Goal: Task Accomplishment & Management: Complete application form

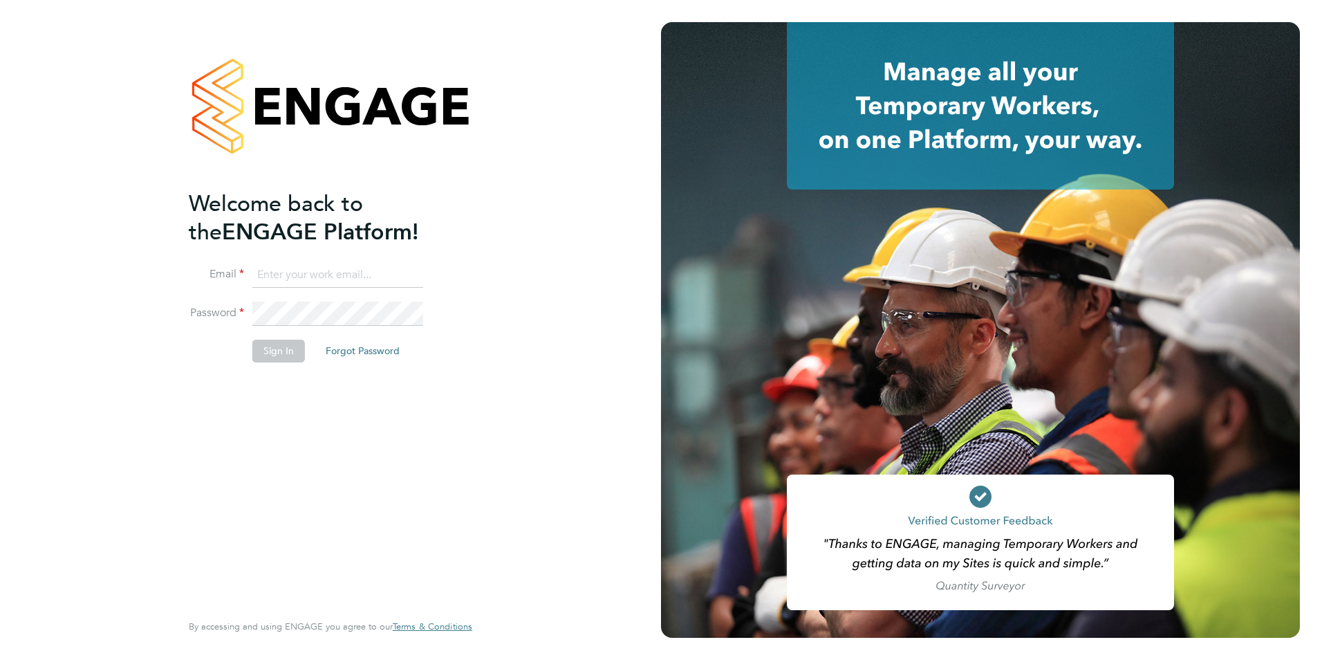
type input "[PERSON_NAME][EMAIL_ADDRESS][PERSON_NAME][DOMAIN_NAME]"
click at [289, 346] on button "Sign In" at bounding box center [278, 350] width 53 height 22
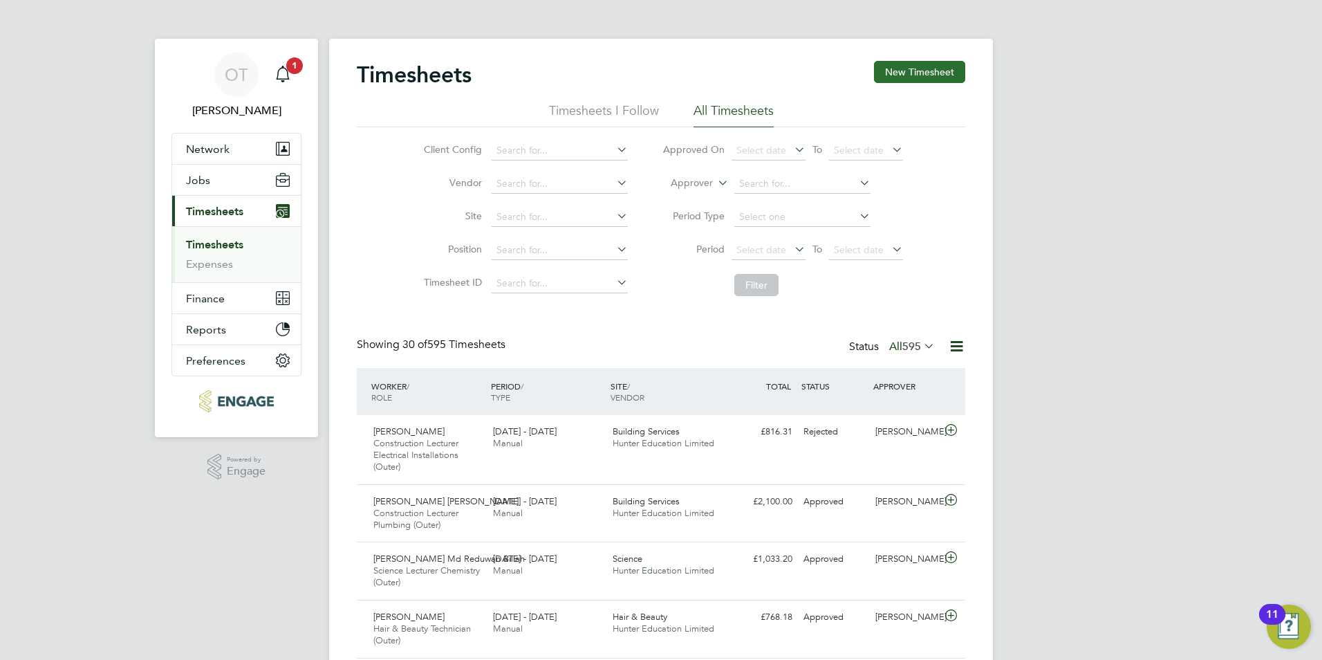
click at [898, 78] on button "New Timesheet" at bounding box center [919, 72] width 91 height 22
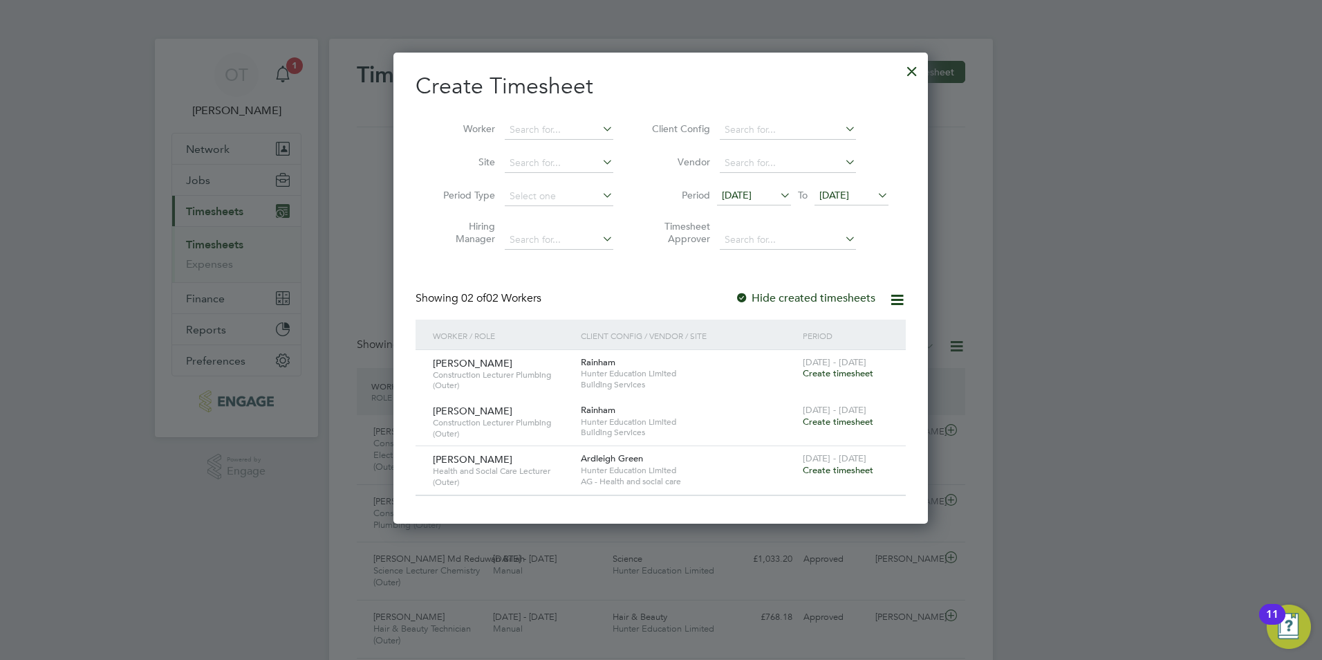
click at [752, 196] on span "[DATE]" at bounding box center [737, 195] width 30 height 12
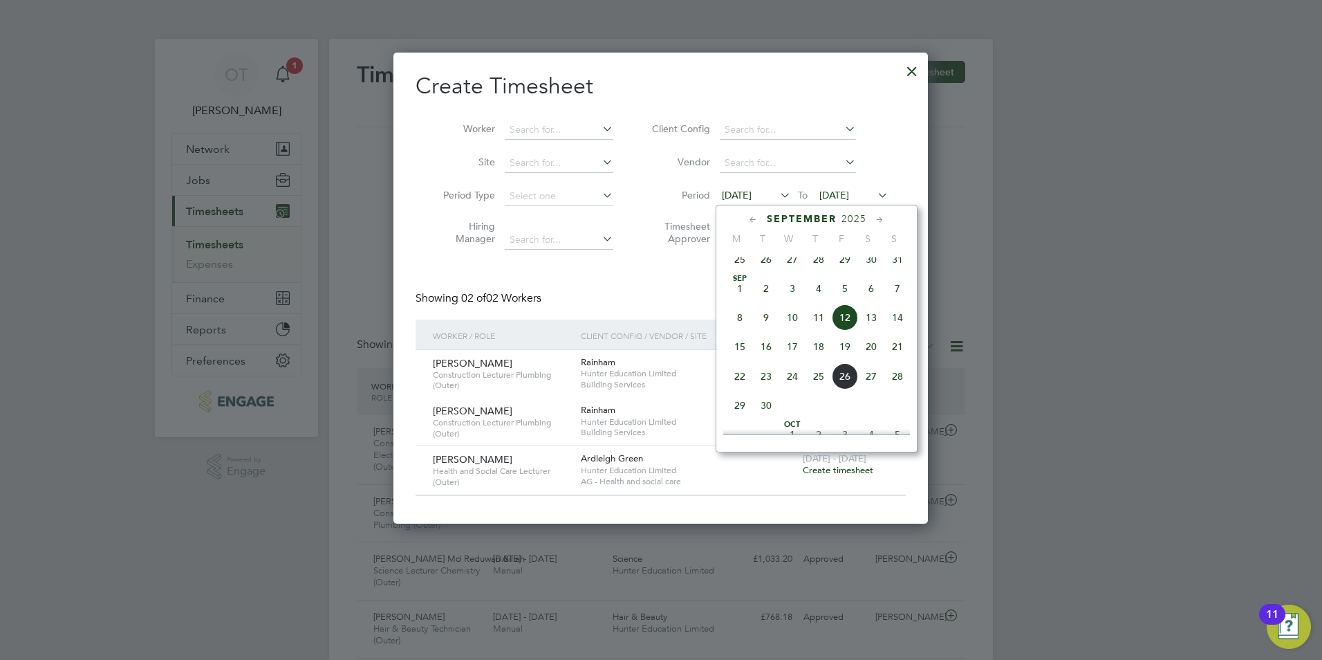
click at [739, 389] on span "22" at bounding box center [740, 376] width 26 height 26
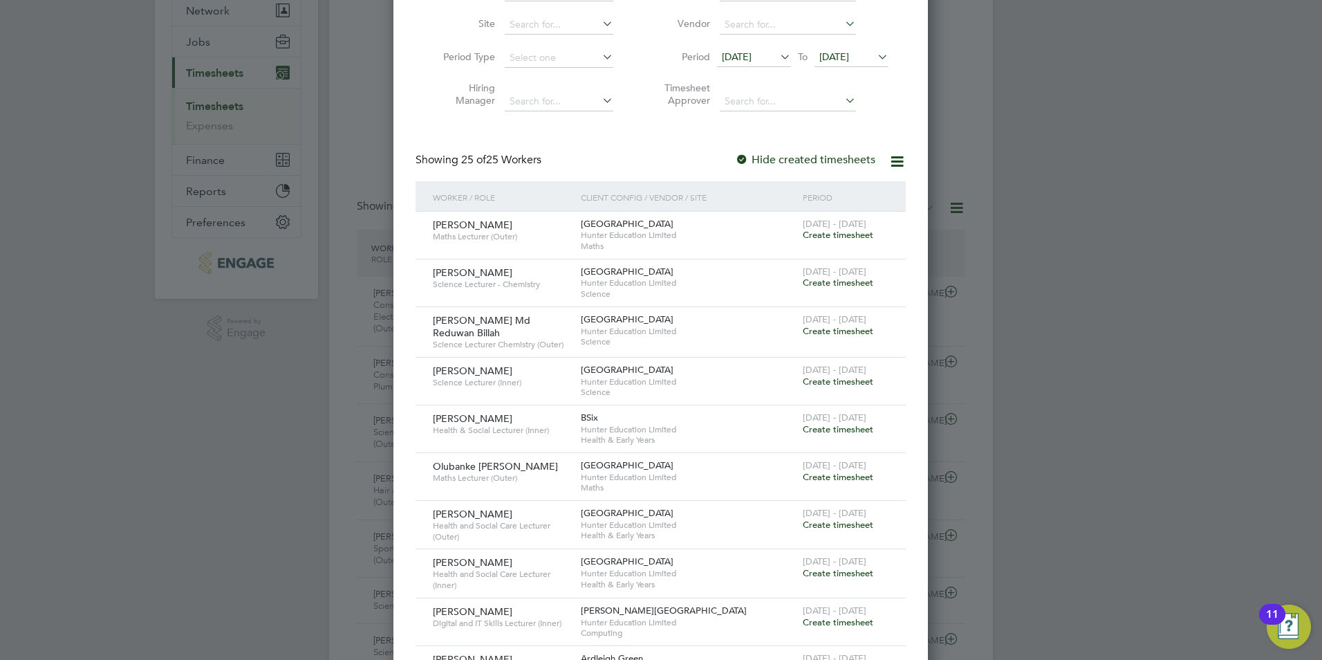
click at [824, 379] on span "Create timesheet" at bounding box center [838, 381] width 71 height 12
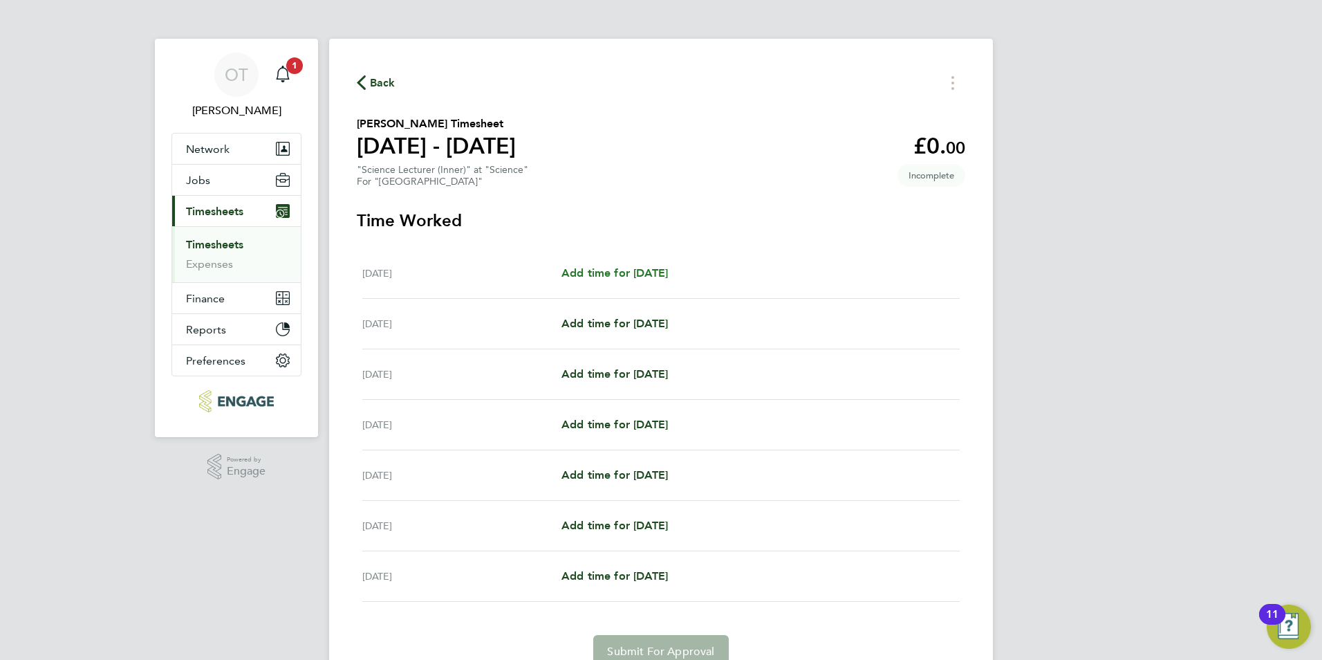
click at [599, 269] on span "Add time for Mon 22 Sep" at bounding box center [614, 272] width 106 height 13
select select "60"
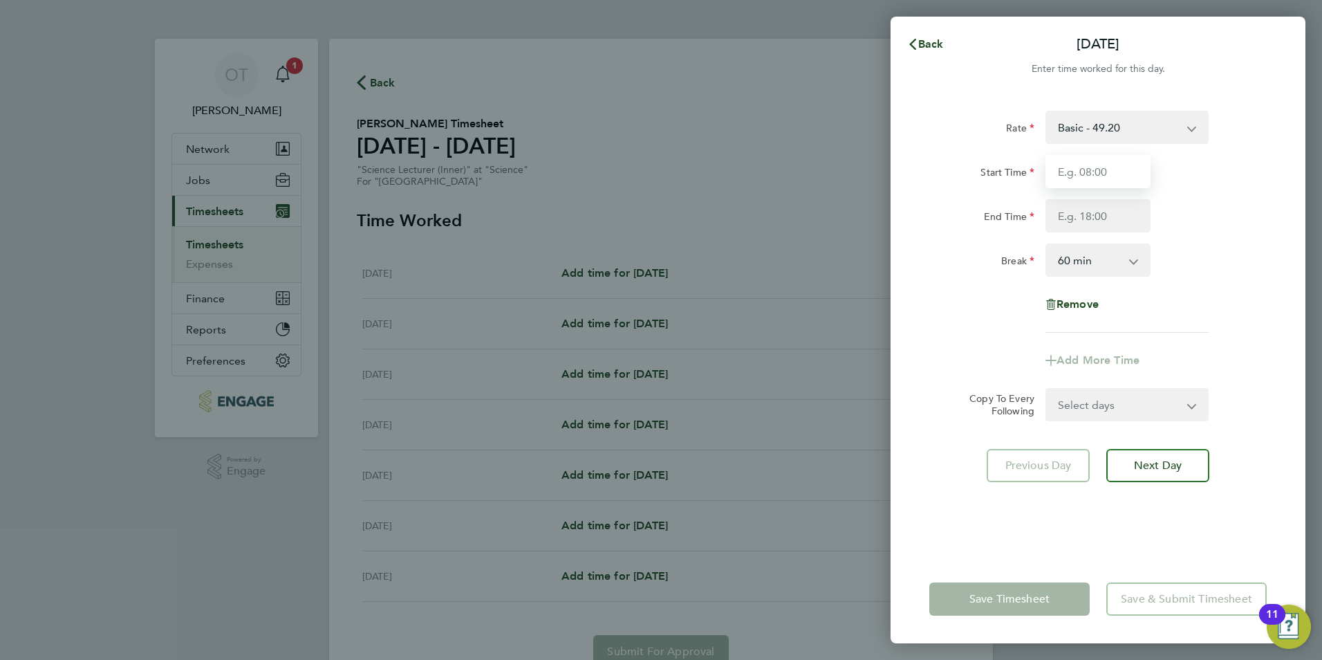
click at [1048, 169] on input "Start Time" at bounding box center [1097, 171] width 105 height 33
type input "09:00"
type input "17:00"
click at [1240, 197] on div "Start Time 09:00 End Time 17:00" at bounding box center [1098, 193] width 348 height 77
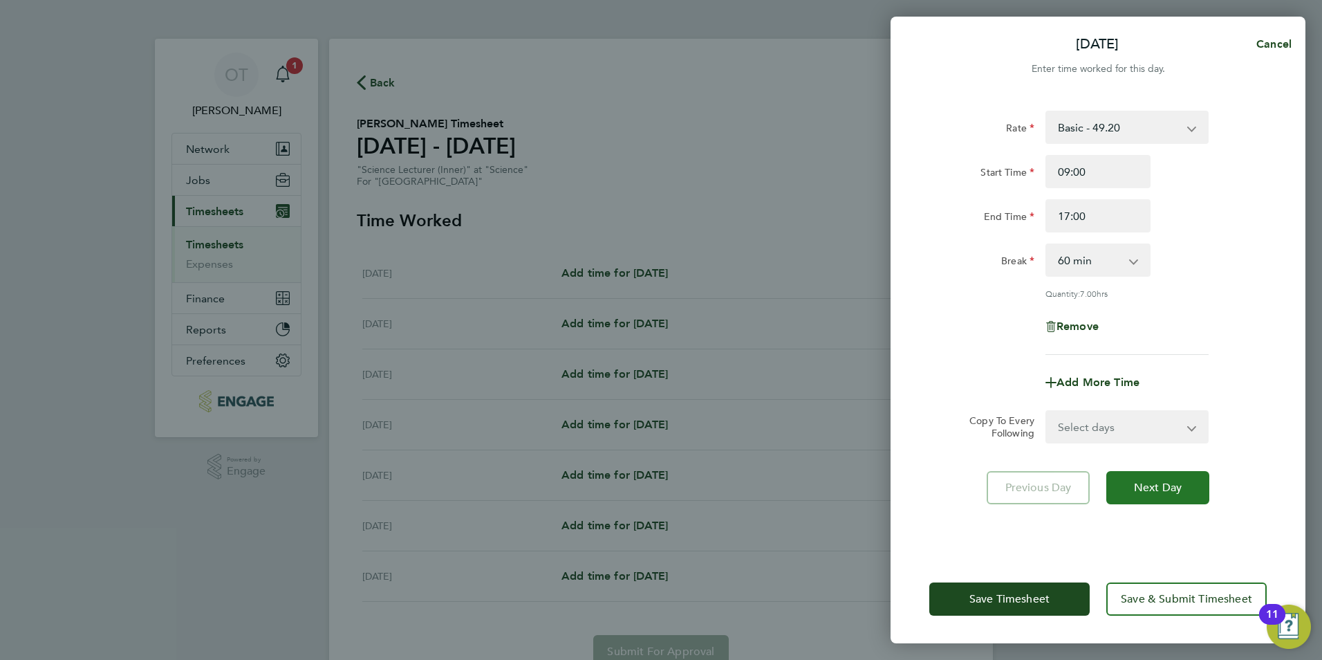
click at [1146, 475] on button "Next Day" at bounding box center [1157, 487] width 103 height 33
select select "60"
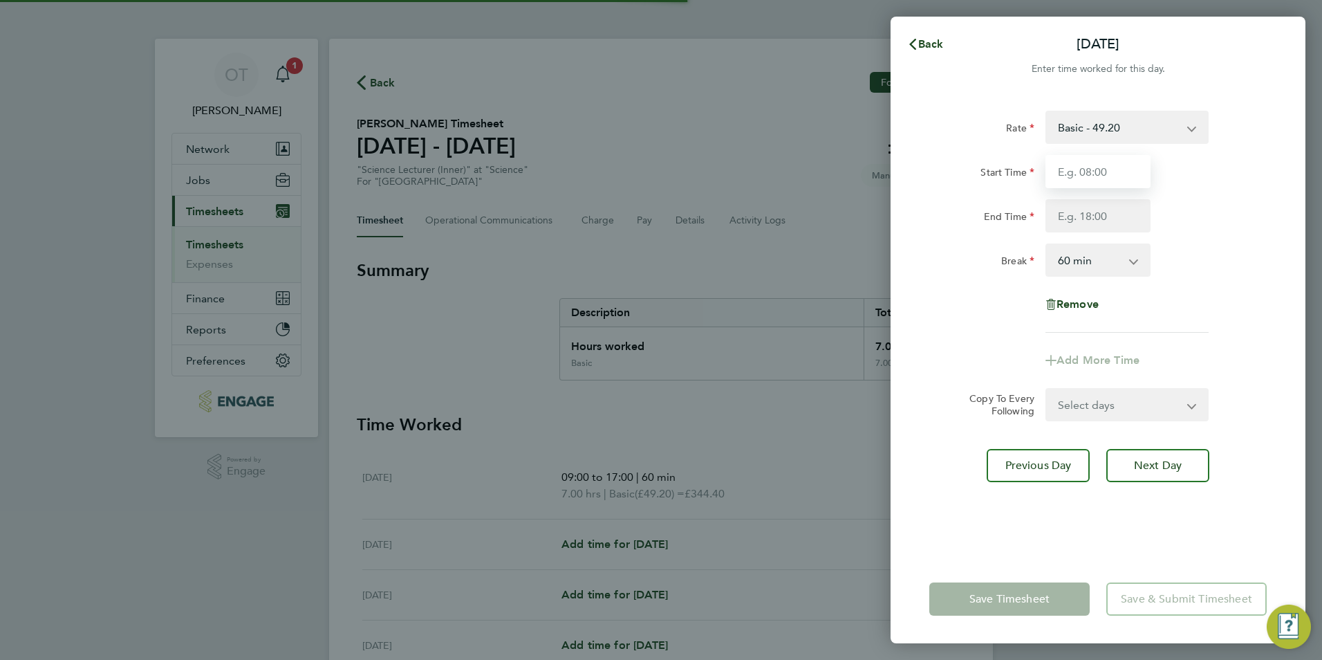
click at [1086, 171] on input "Start Time" at bounding box center [1097, 171] width 105 height 33
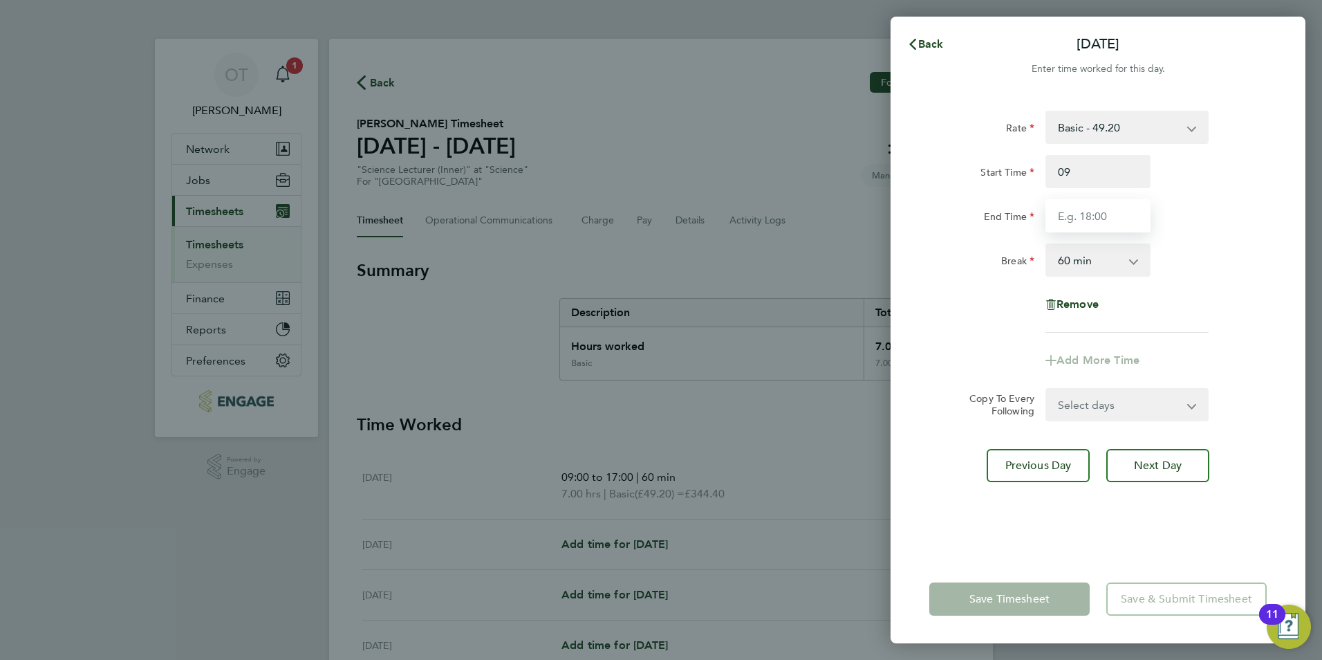
type input "09:00"
type input "17:00"
click at [1187, 220] on div "End Time 17:00" at bounding box center [1098, 215] width 348 height 33
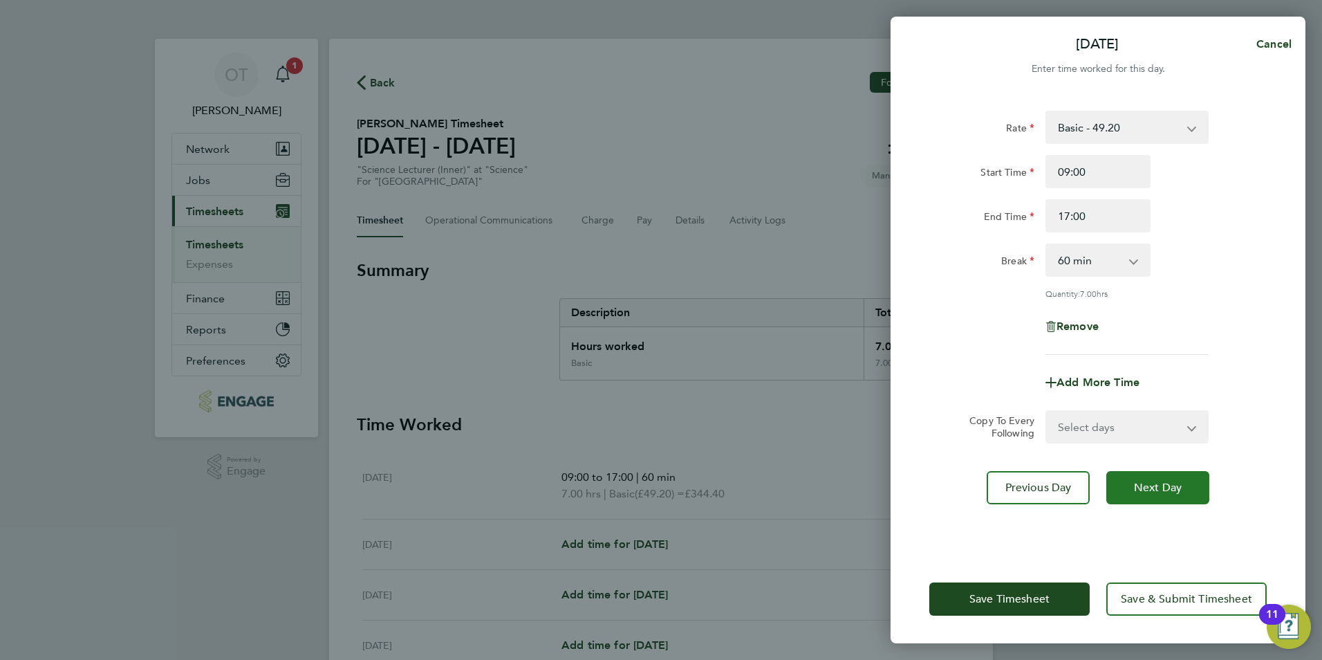
click at [1166, 478] on button "Next Day" at bounding box center [1157, 487] width 103 height 33
select select "60"
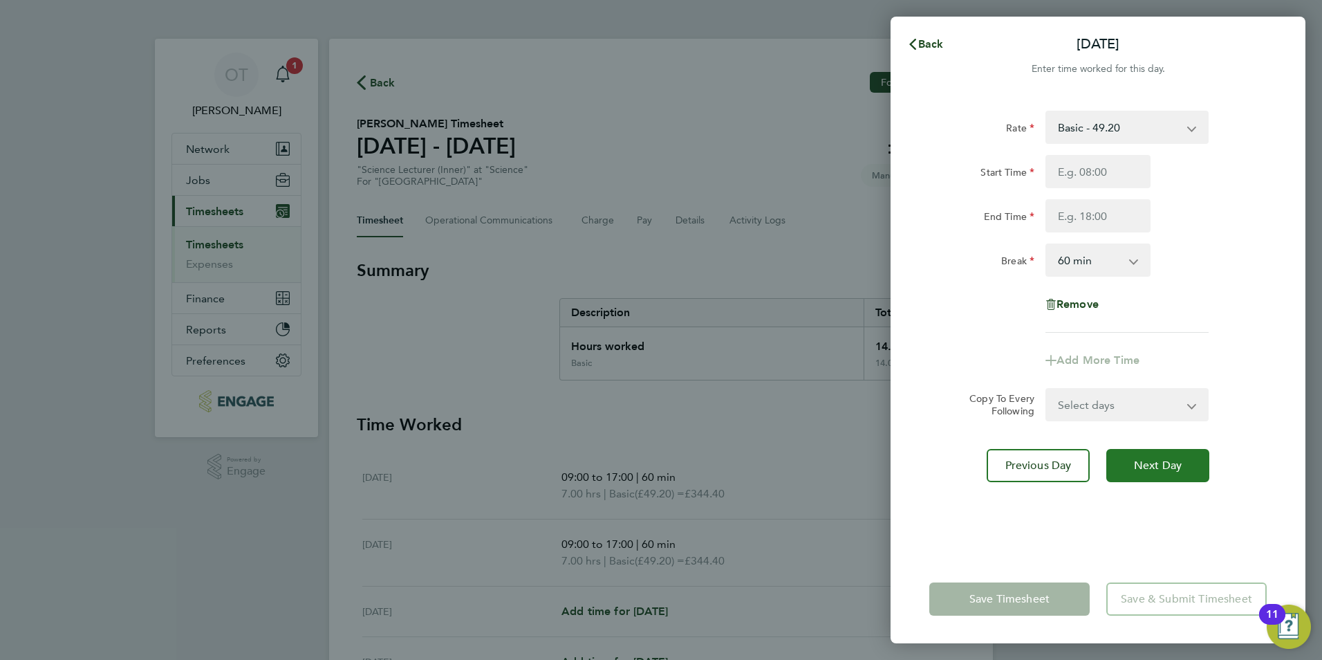
click at [1181, 470] on span "Next Day" at bounding box center [1158, 465] width 48 height 14
select select "60"
click at [1083, 176] on input "Start Time" at bounding box center [1097, 171] width 105 height 33
type input "09:00"
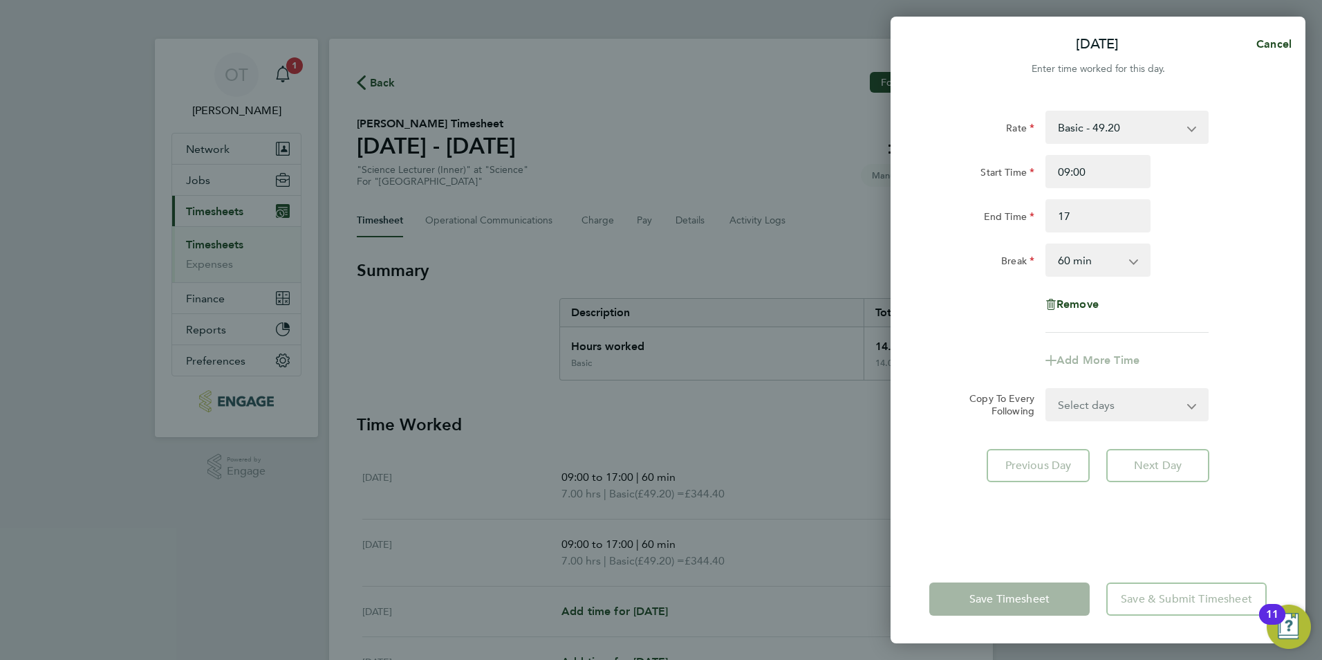
type input "17:00"
click at [1199, 223] on div "End Time 17:00" at bounding box center [1098, 215] width 348 height 33
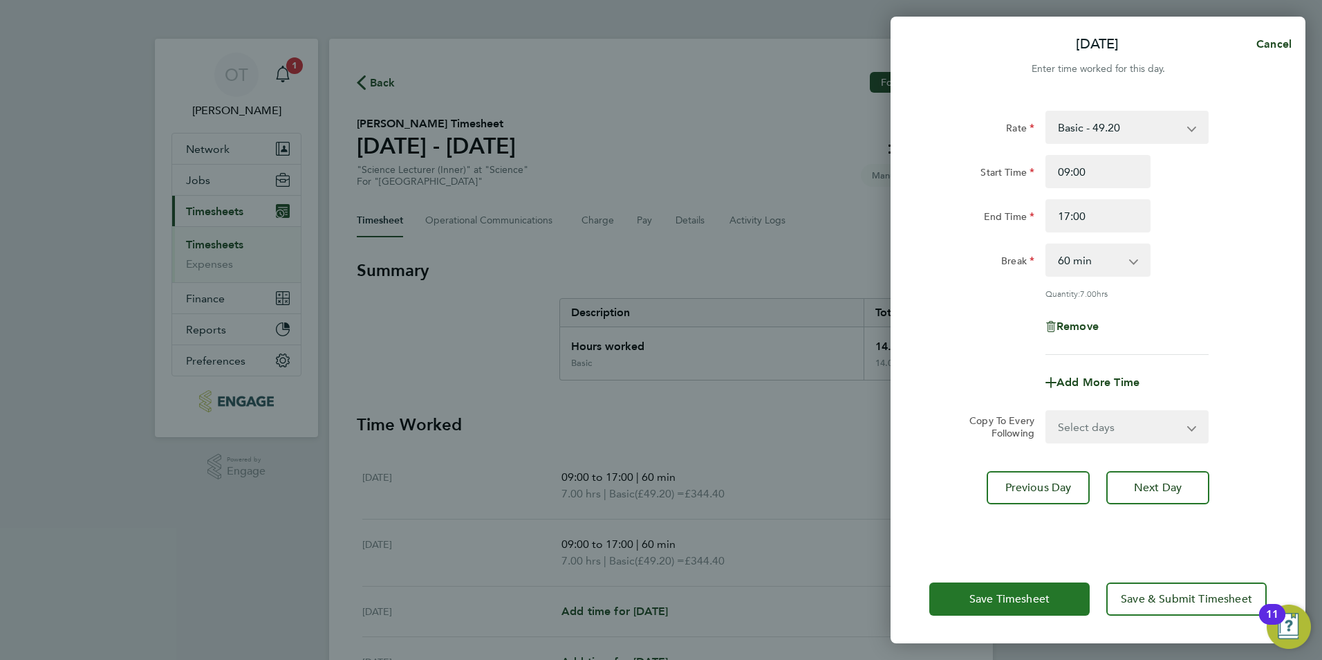
click at [976, 610] on button "Save Timesheet" at bounding box center [1009, 598] width 160 height 33
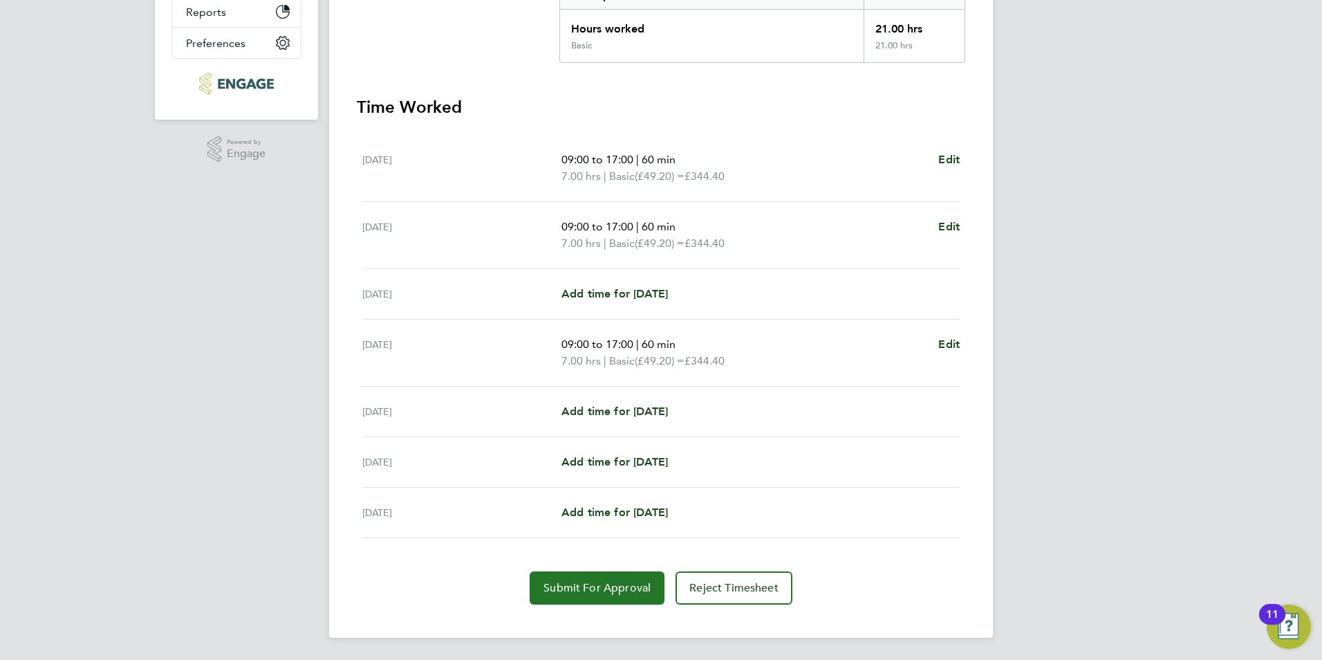
click at [611, 586] on span "Submit For Approval" at bounding box center [596, 588] width 107 height 14
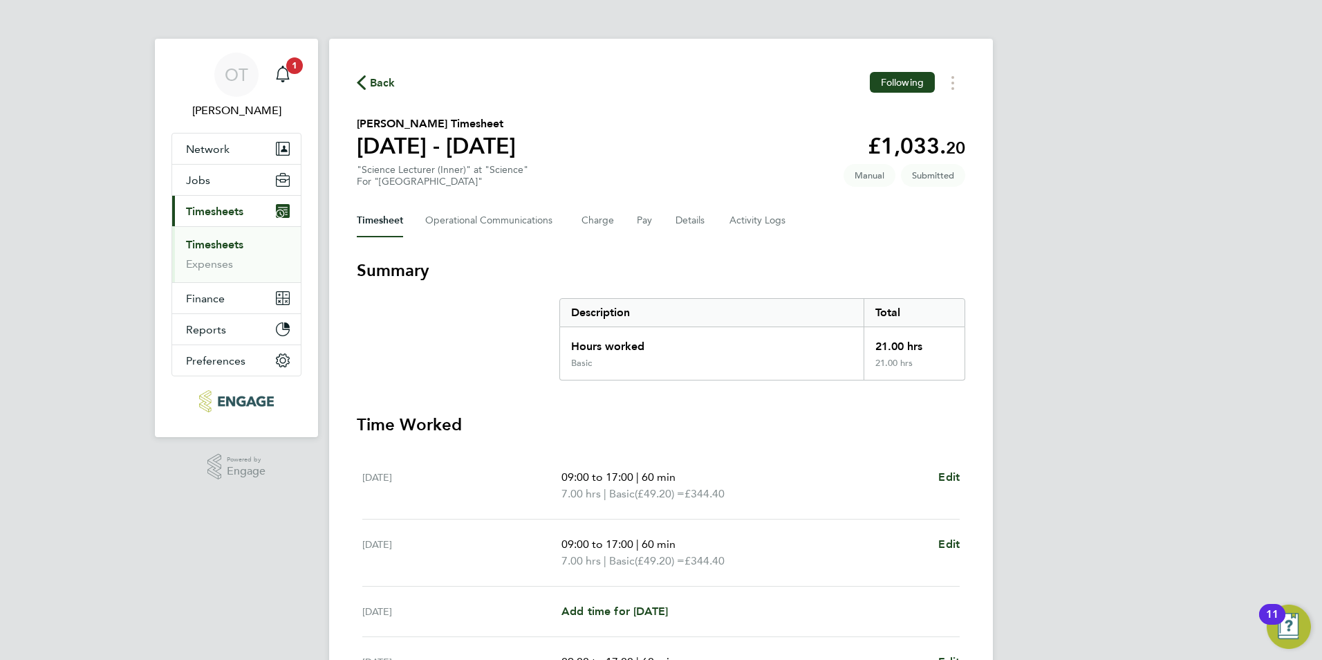
click at [384, 79] on span "Back" at bounding box center [383, 83] width 26 height 17
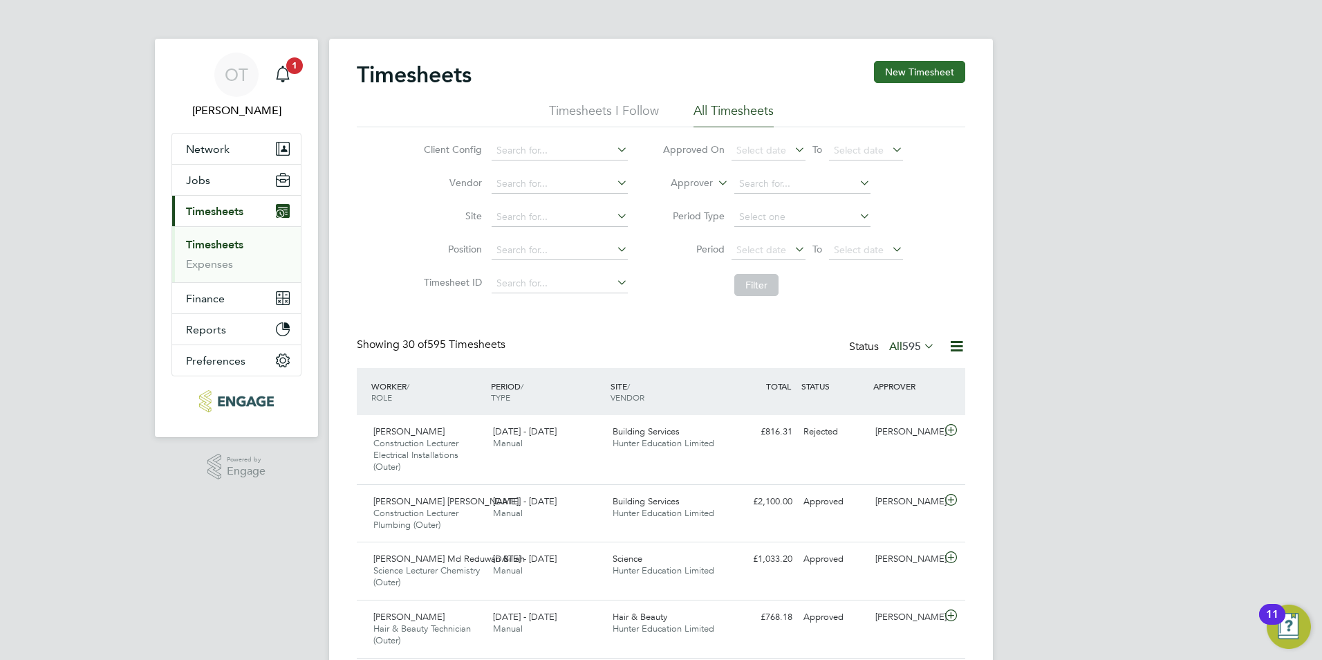
click at [920, 79] on button "New Timesheet" at bounding box center [919, 72] width 91 height 22
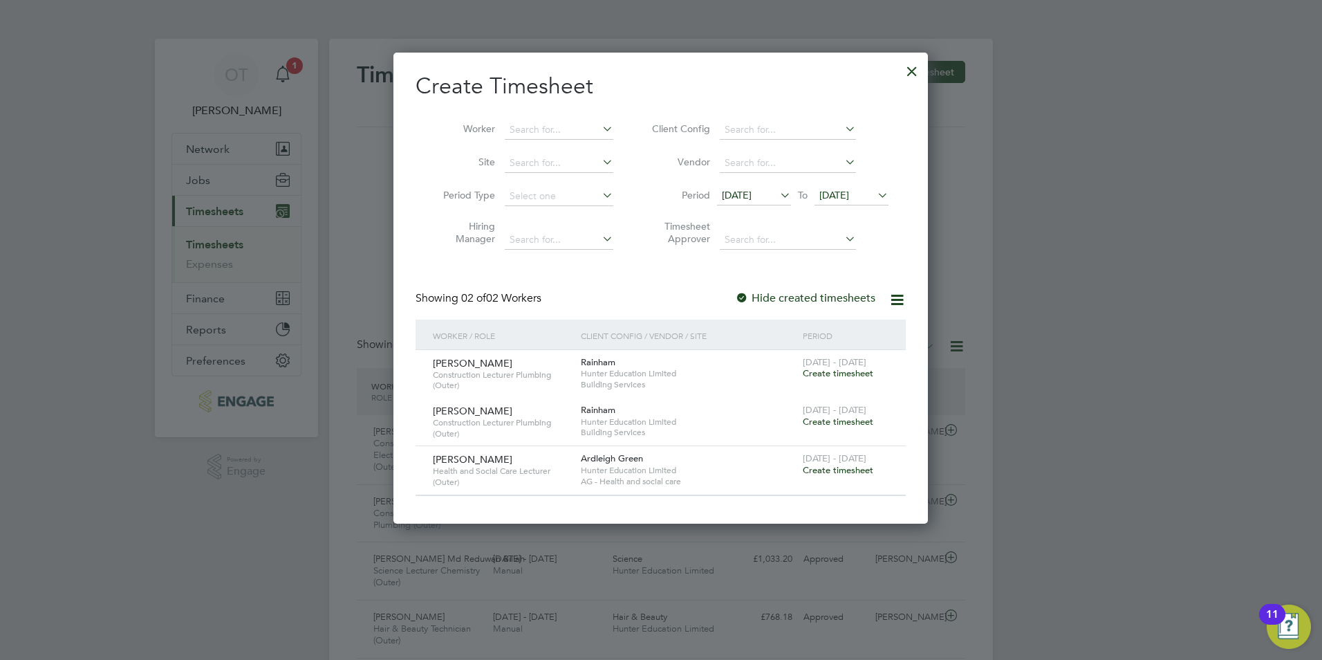
click at [752, 196] on span "12 Sep 2025" at bounding box center [737, 195] width 30 height 12
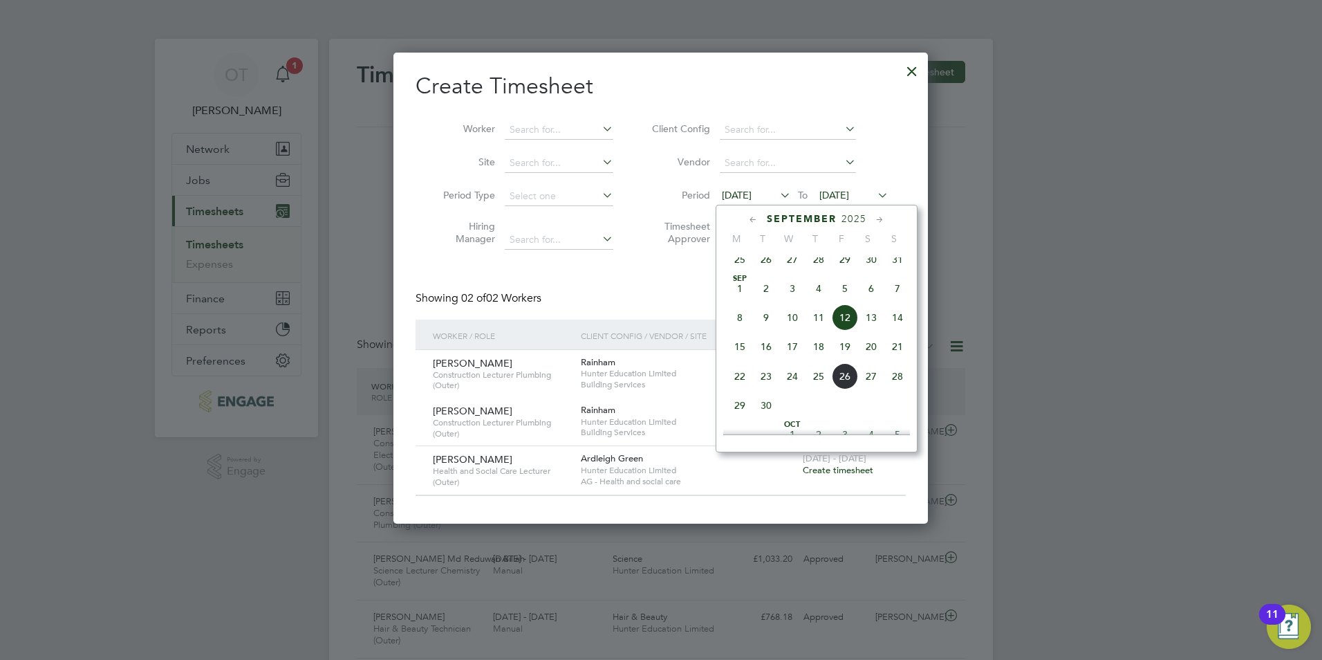
click at [741, 382] on span "22" at bounding box center [740, 376] width 26 height 26
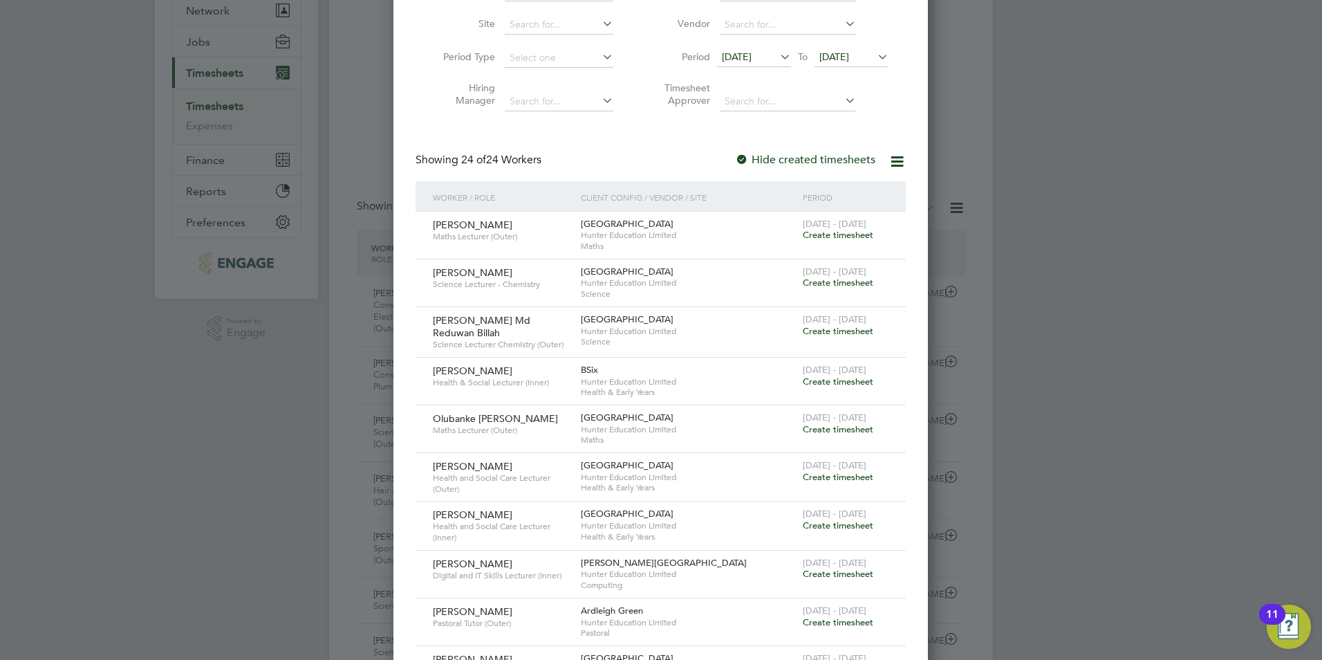
click at [832, 474] on span "Create timesheet" at bounding box center [838, 477] width 71 height 12
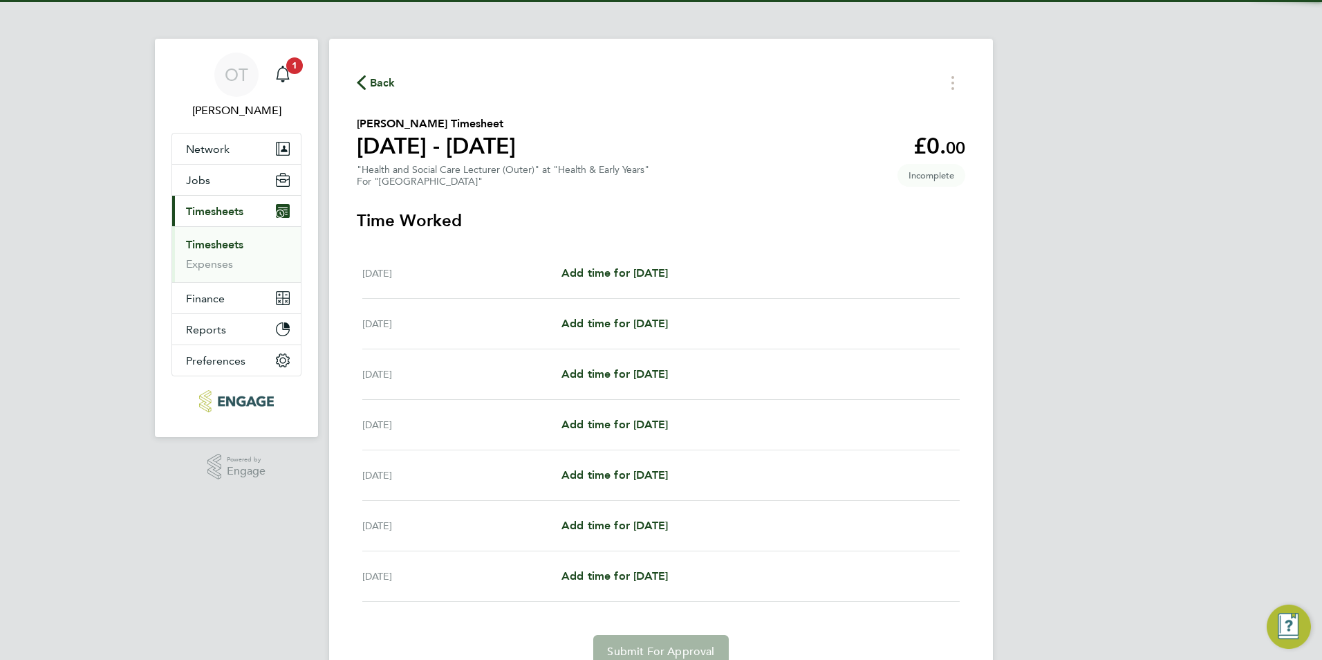
click at [631, 283] on div "Mon 22 Sep Add time for Mon 22 Sep Add time for Mon 22 Sep" at bounding box center [660, 273] width 597 height 50
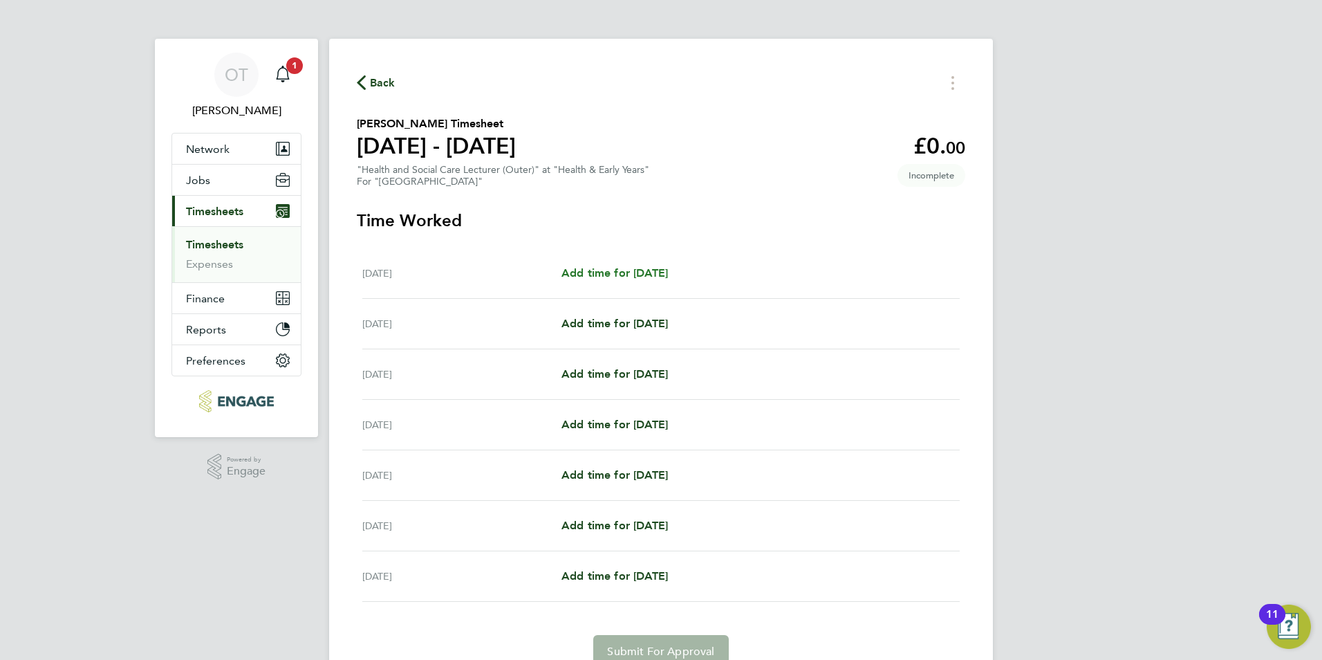
click at [636, 270] on span "Add time for Mon 22 Sep" at bounding box center [614, 272] width 106 height 13
select select "60"
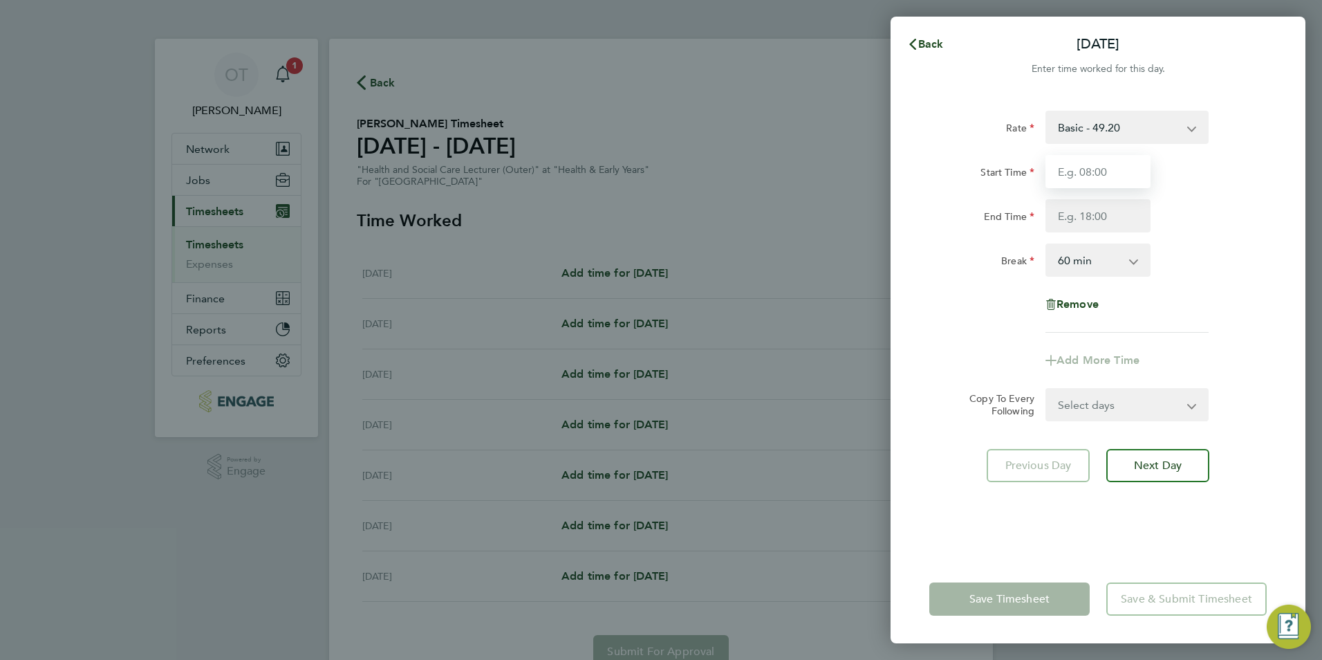
click at [1072, 160] on input "Start Time" at bounding box center [1097, 171] width 105 height 33
type input "09:00"
type input "17:00"
click at [1234, 212] on div "End Time 17:00" at bounding box center [1098, 215] width 348 height 33
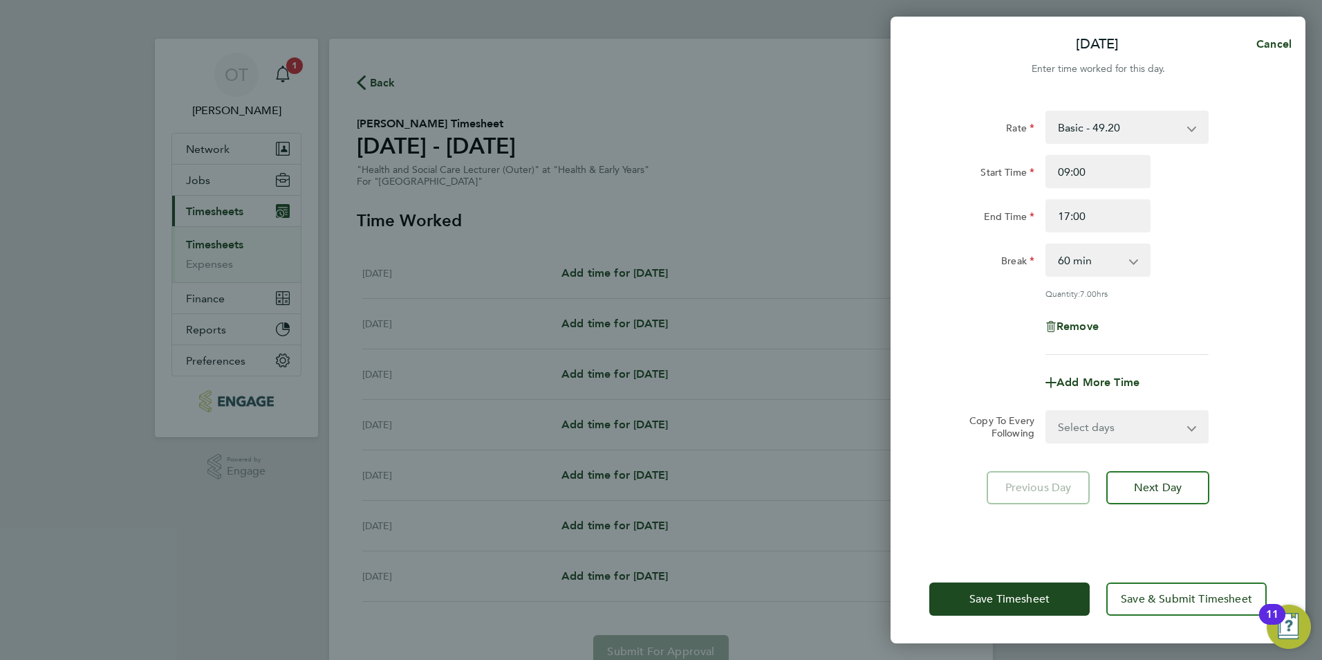
click at [1160, 422] on select "Select days Day Weekday (Mon-Fri) Weekend (Sat-Sun) Tuesday Wednesday Thursday …" at bounding box center [1119, 426] width 145 height 30
select select "WEEKDAY"
click at [1047, 411] on select "Select days Day Weekday (Mon-Fri) Weekend (Sat-Sun) Tuesday Wednesday Thursday …" at bounding box center [1119, 426] width 145 height 30
select select "2025-09-28"
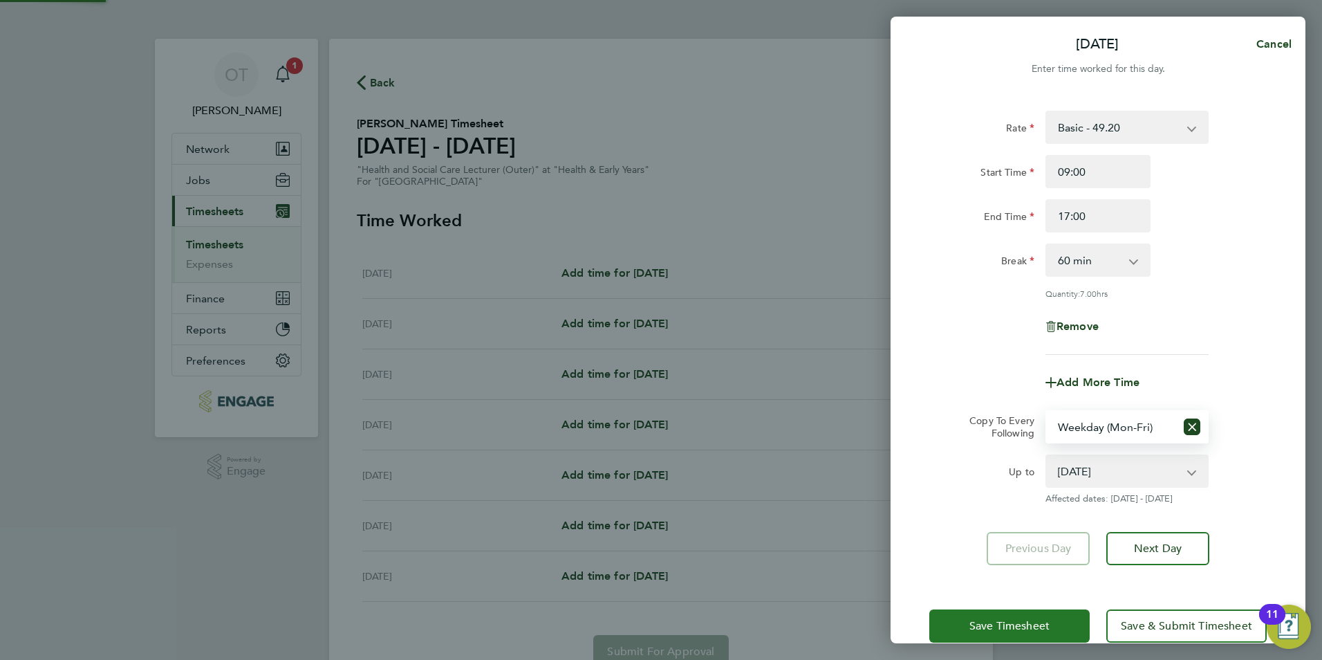
click at [1030, 609] on button "Save Timesheet" at bounding box center [1009, 625] width 160 height 33
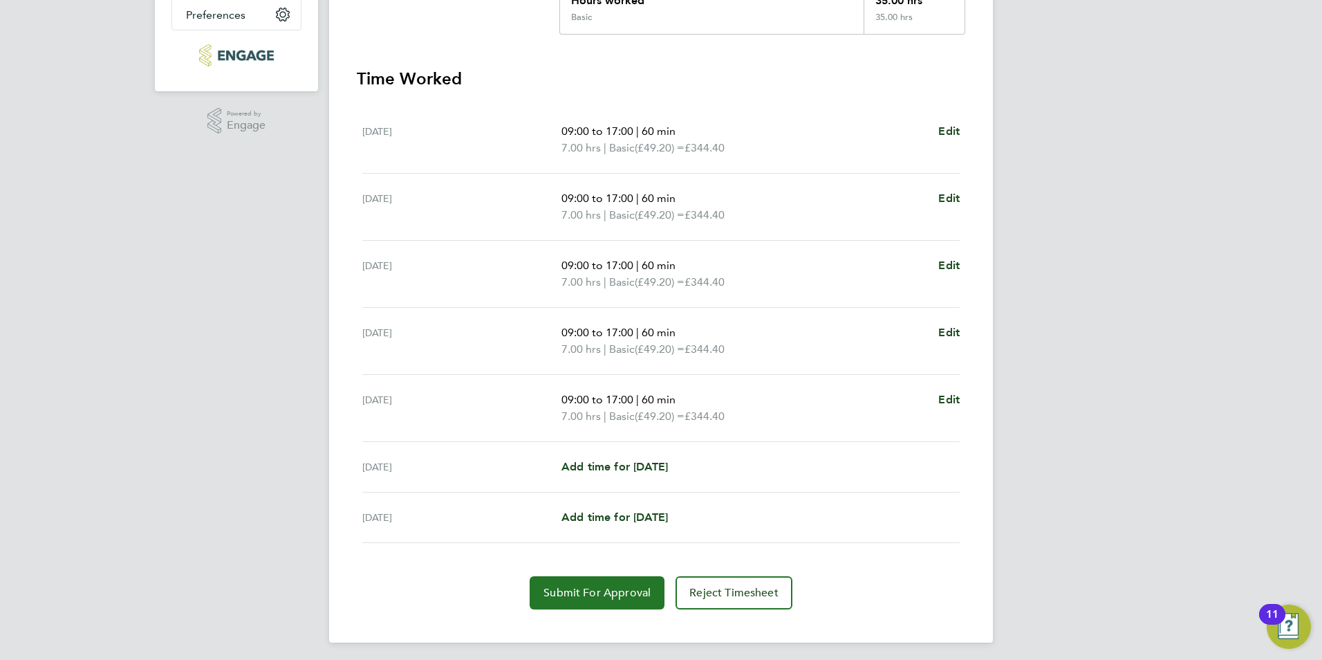
click at [609, 597] on span "Submit For Approval" at bounding box center [596, 593] width 107 height 14
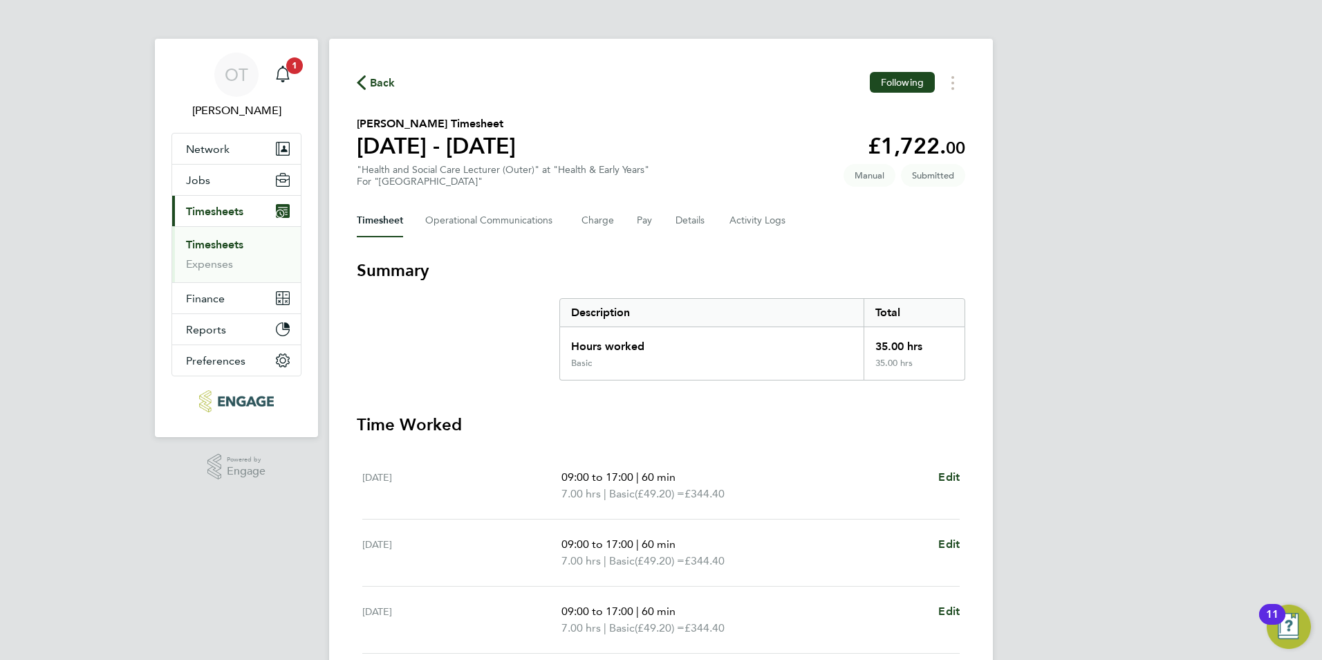
click at [382, 77] on span "Back" at bounding box center [383, 83] width 26 height 17
